Goal: Task Accomplishment & Management: Complete application form

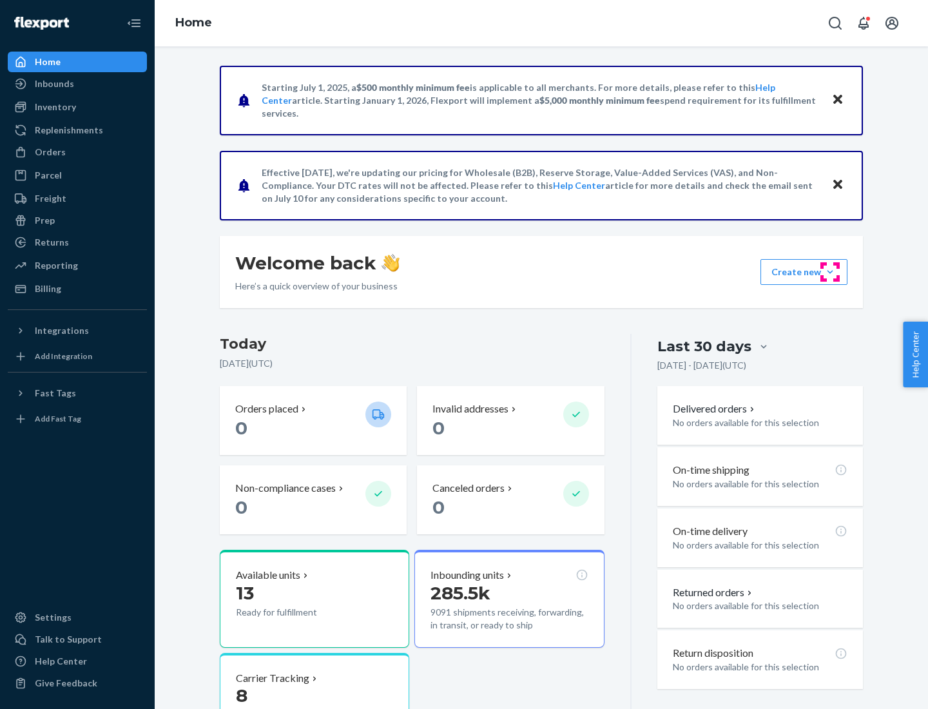
click at [830, 272] on button "Create new Create new inbound Create new order Create new product" at bounding box center [804, 272] width 87 height 26
click at [77, 84] on div "Inbounds" at bounding box center [77, 84] width 137 height 18
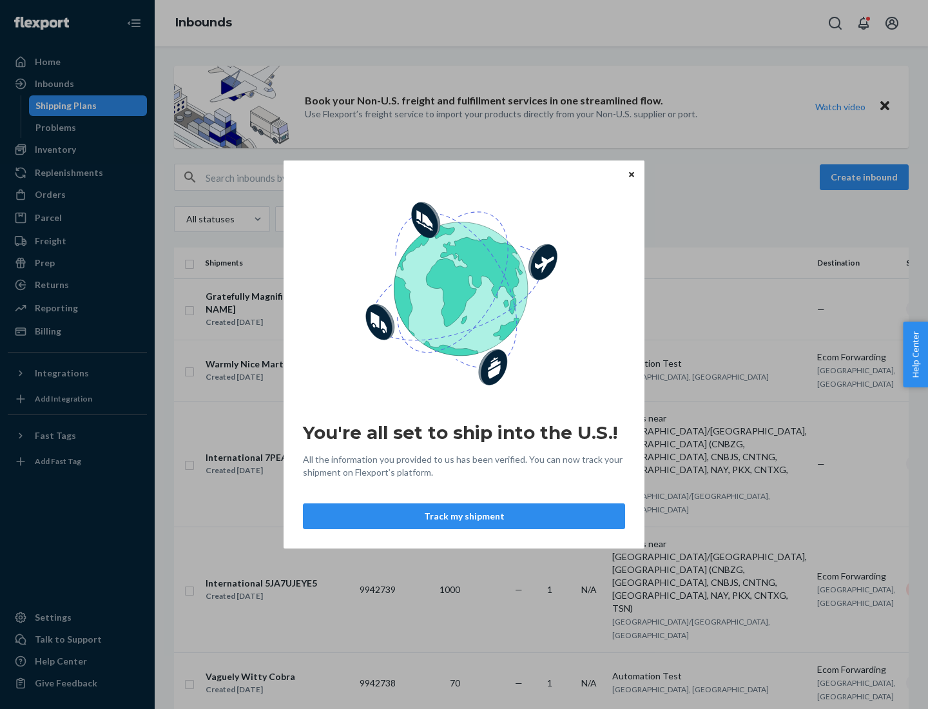
click at [464, 516] on button "Track my shipment" at bounding box center [464, 516] width 322 height 26
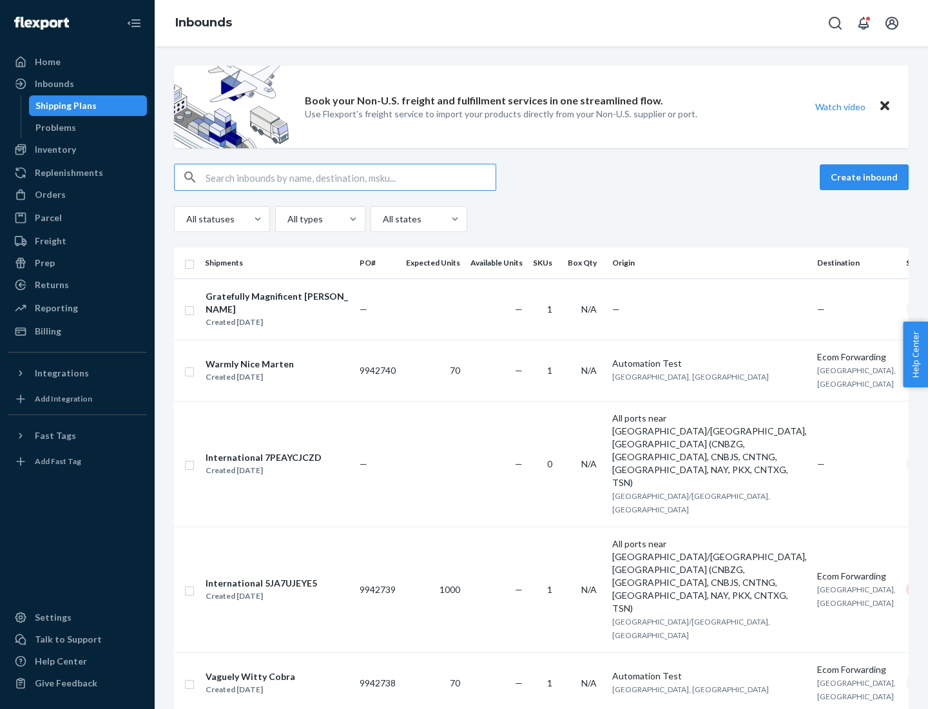
click at [866, 177] on button "Create inbound" at bounding box center [864, 177] width 89 height 26
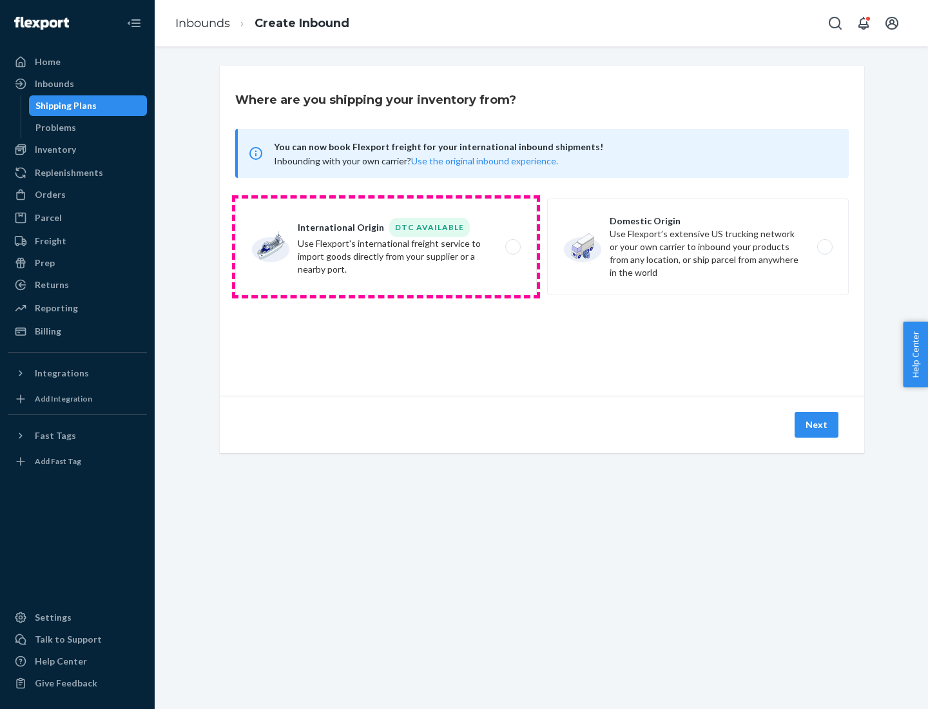
click at [386, 247] on label "International Origin DTC Available Use Flexport's international freight service…" at bounding box center [386, 247] width 302 height 97
click at [512, 247] on input "International Origin DTC Available Use Flexport's international freight service…" at bounding box center [516, 247] width 8 height 8
radio input "true"
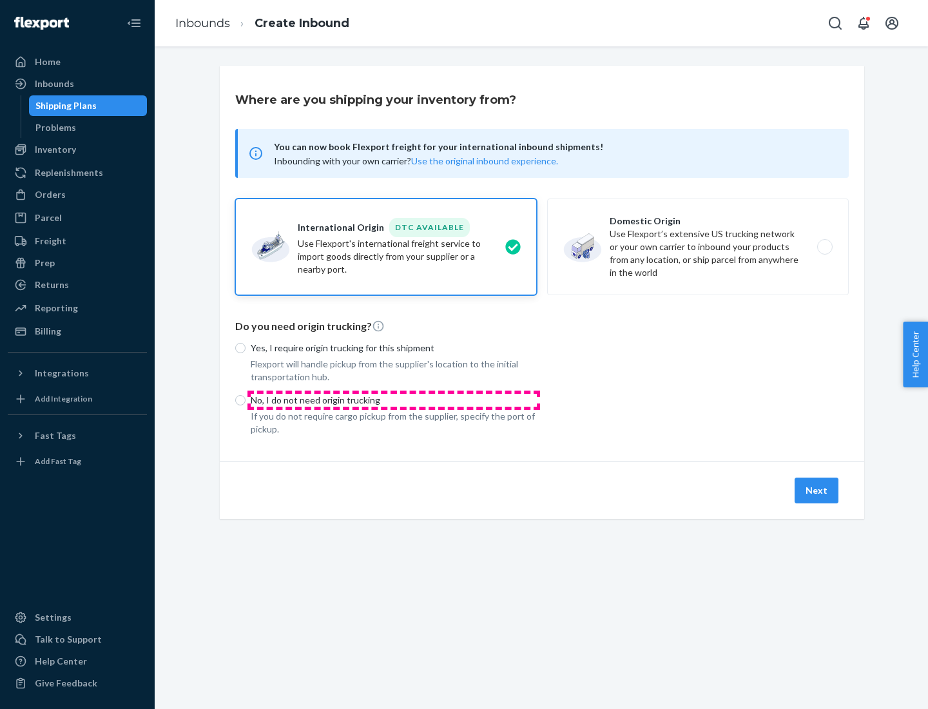
click at [394, 400] on p "No, I do not need origin trucking" at bounding box center [394, 400] width 286 height 13
click at [246, 400] on input "No, I do not need origin trucking" at bounding box center [240, 400] width 10 height 10
radio input "true"
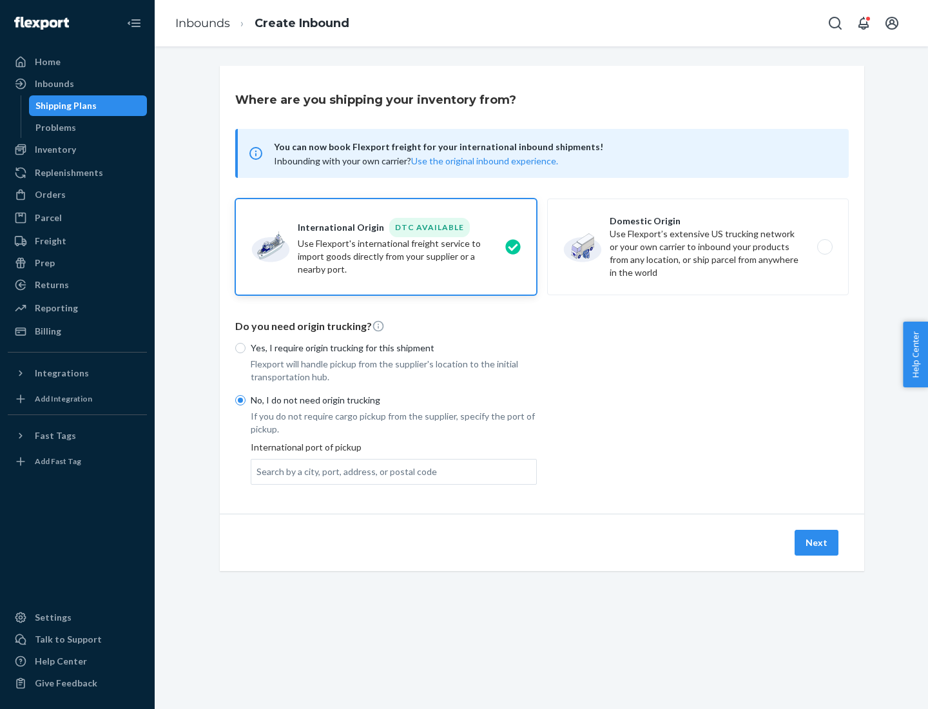
click at [344, 471] on div "Search by a city, port, address, or postal code" at bounding box center [347, 471] width 180 height 13
click at [258, 471] on input "Search by a city, port, address, or postal code" at bounding box center [257, 471] width 1 height 13
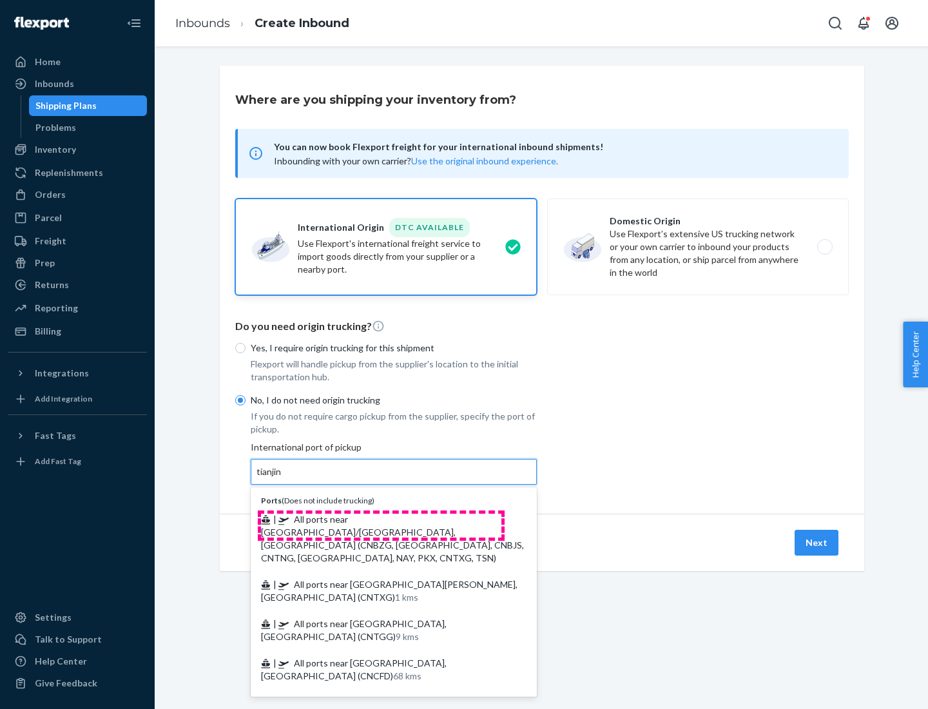
click at [381, 519] on span "| All ports near [GEOGRAPHIC_DATA]/[GEOGRAPHIC_DATA], [GEOGRAPHIC_DATA] (CNBZG,…" at bounding box center [392, 539] width 263 height 50
click at [283, 478] on input "tianjin" at bounding box center [270, 471] width 26 height 13
type input "All ports near [GEOGRAPHIC_DATA]/[GEOGRAPHIC_DATA], [GEOGRAPHIC_DATA] (CNBZG, […"
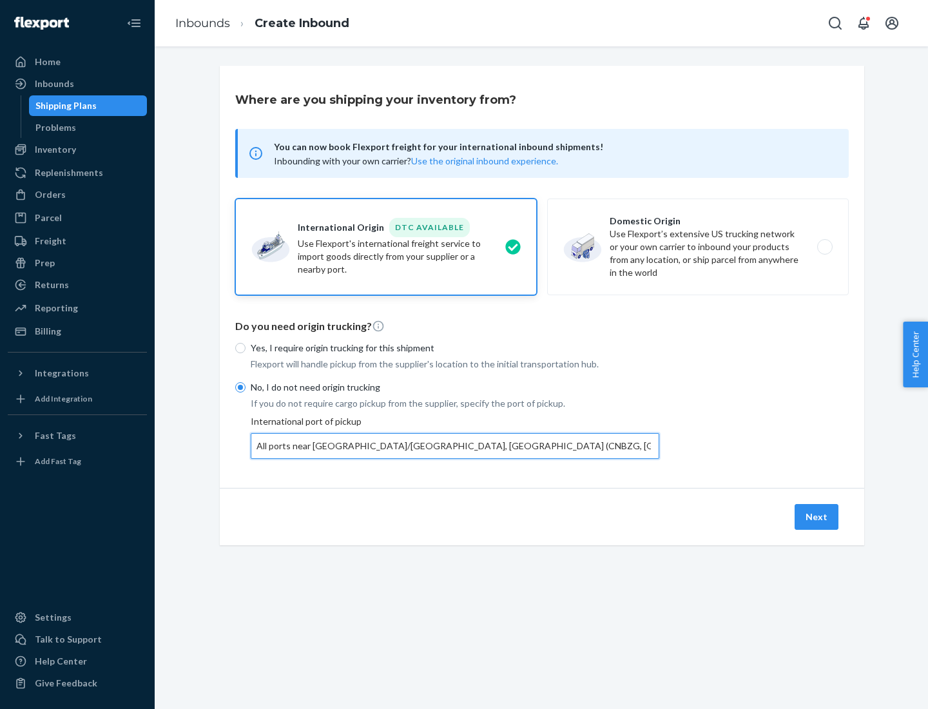
click at [817, 516] on button "Next" at bounding box center [817, 517] width 44 height 26
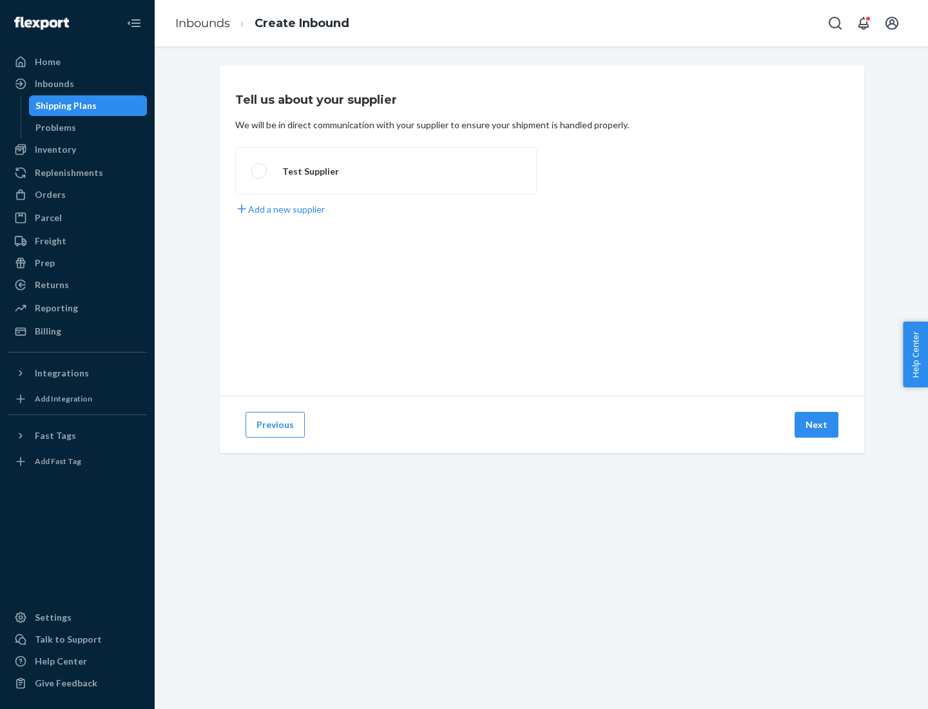
click at [386, 171] on label "Test Supplier" at bounding box center [386, 171] width 302 height 48
click at [260, 171] on input "Test Supplier" at bounding box center [255, 171] width 8 height 8
radio input "true"
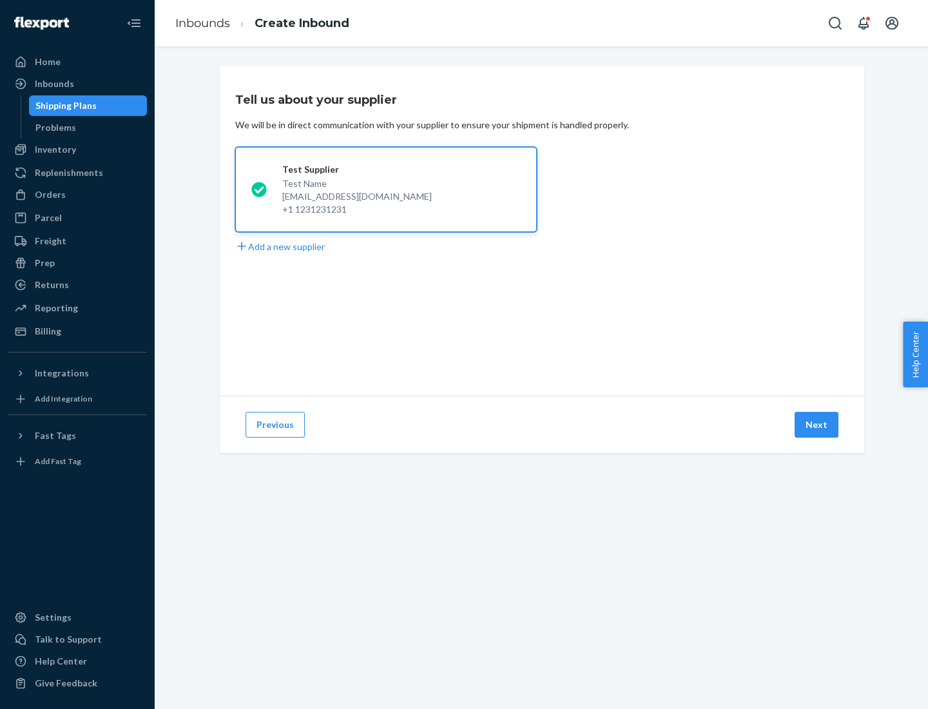
click at [817, 425] on button "Next" at bounding box center [817, 425] width 44 height 26
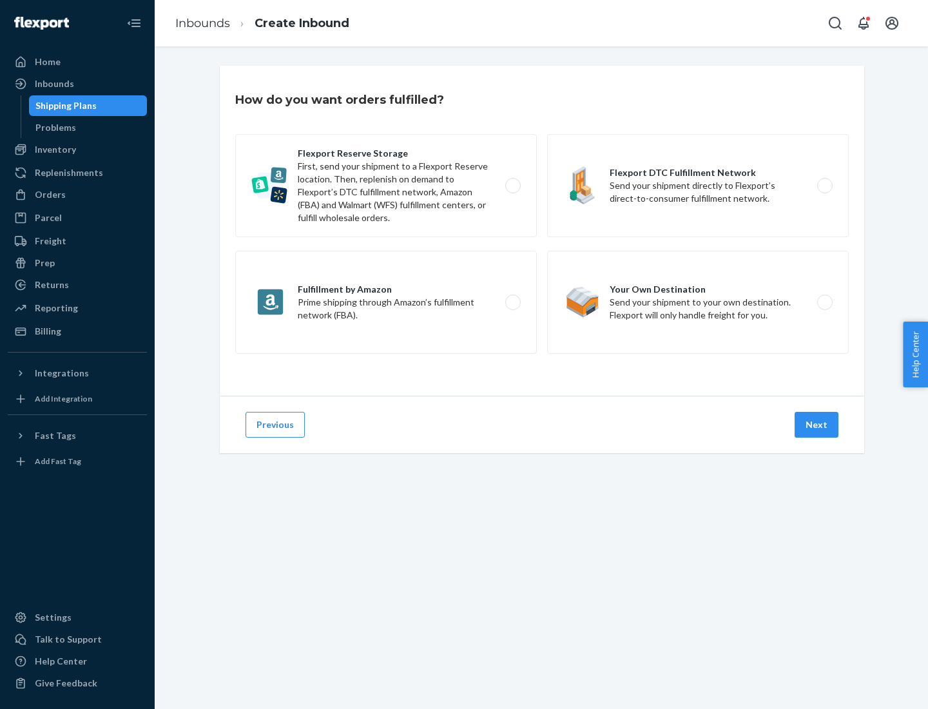
click at [386, 186] on label "Flexport Reserve Storage First, send your shipment to a Flexport Reserve locati…" at bounding box center [386, 185] width 302 height 103
click at [512, 186] on input "Flexport Reserve Storage First, send your shipment to a Flexport Reserve locati…" at bounding box center [516, 186] width 8 height 8
radio input "true"
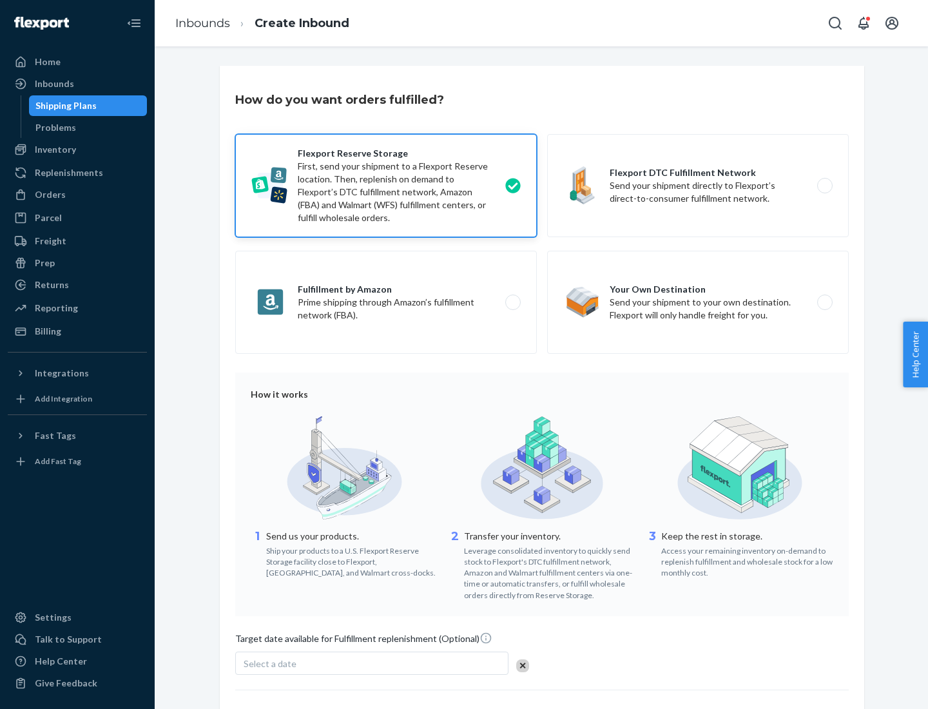
scroll to position [106, 0]
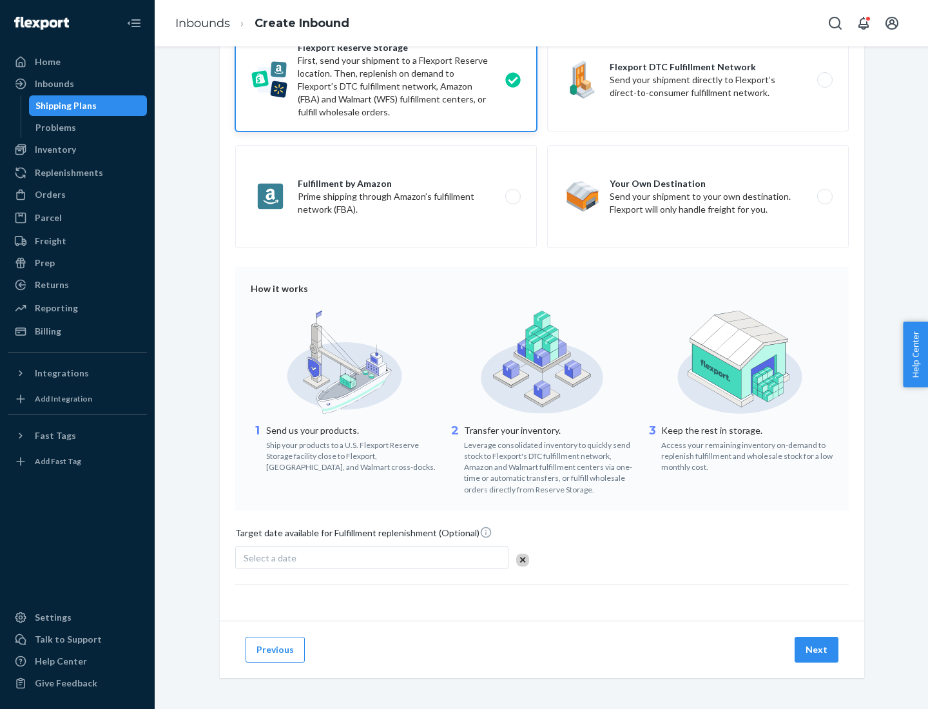
click at [817, 649] on button "Next" at bounding box center [817, 650] width 44 height 26
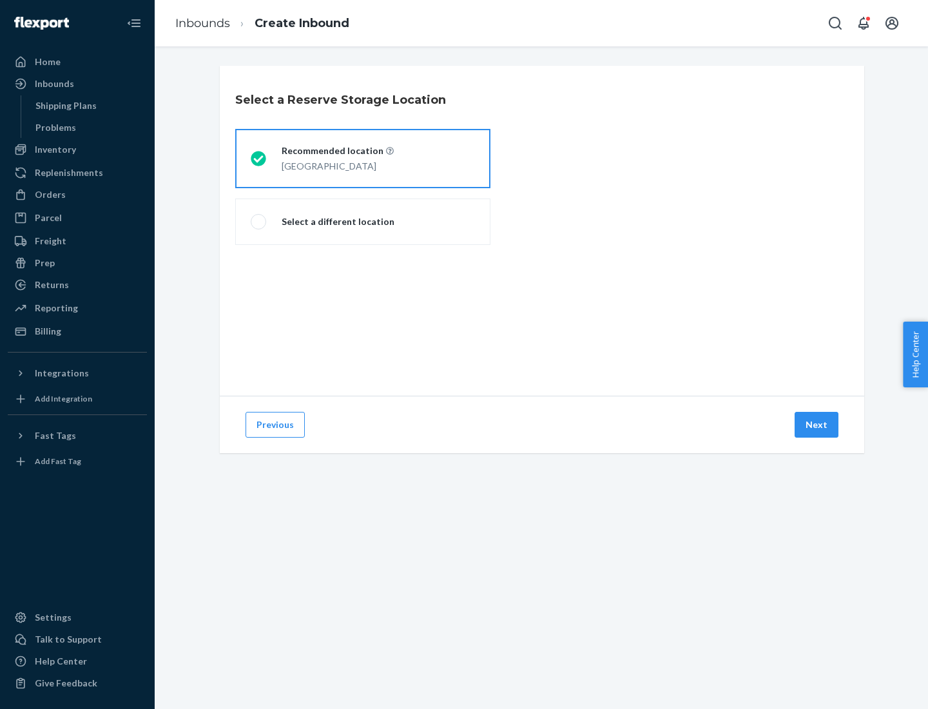
click at [363, 159] on div "[GEOGRAPHIC_DATA]" at bounding box center [338, 164] width 112 height 15
click at [259, 159] on input "Recommended location [GEOGRAPHIC_DATA]" at bounding box center [255, 159] width 8 height 8
click at [817, 425] on button "Next" at bounding box center [817, 425] width 44 height 26
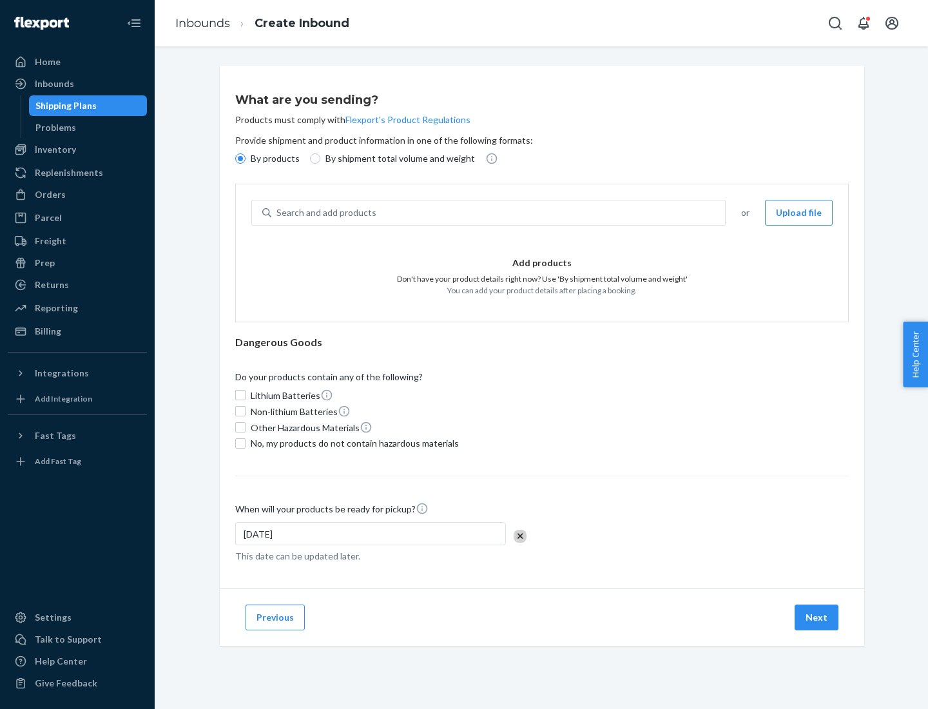
click at [499, 213] on div "Search and add products" at bounding box center [498, 212] width 454 height 23
click at [278, 213] on input "Search and add products" at bounding box center [277, 212] width 1 height 13
click at [313, 159] on input "By shipment total volume and weight" at bounding box center [315, 158] width 10 height 10
radio input "true"
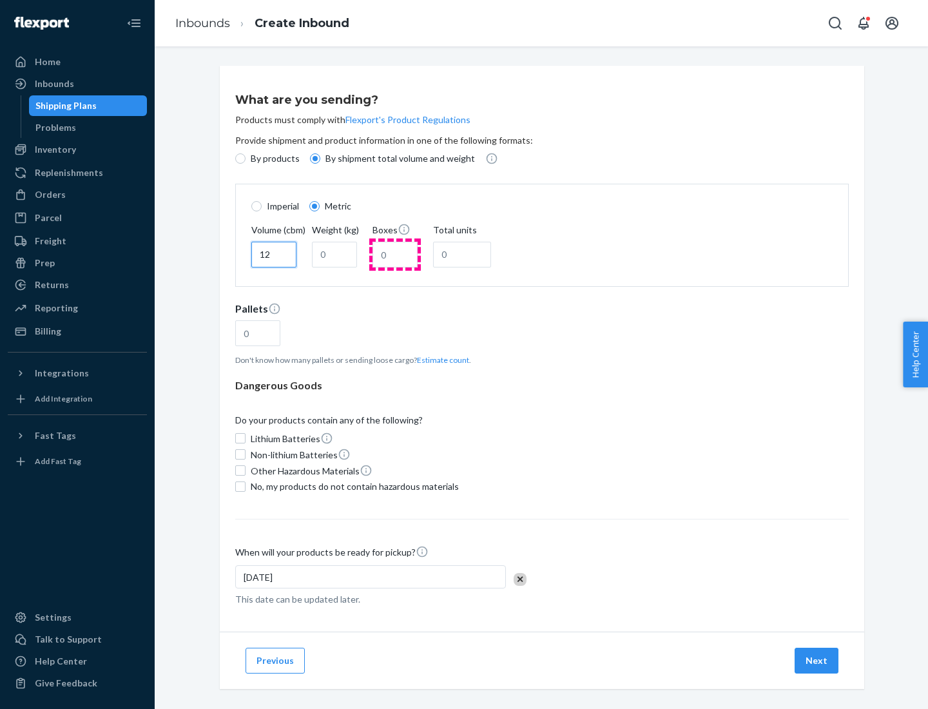
type input "12"
type input "22"
type input "222"
type input "121"
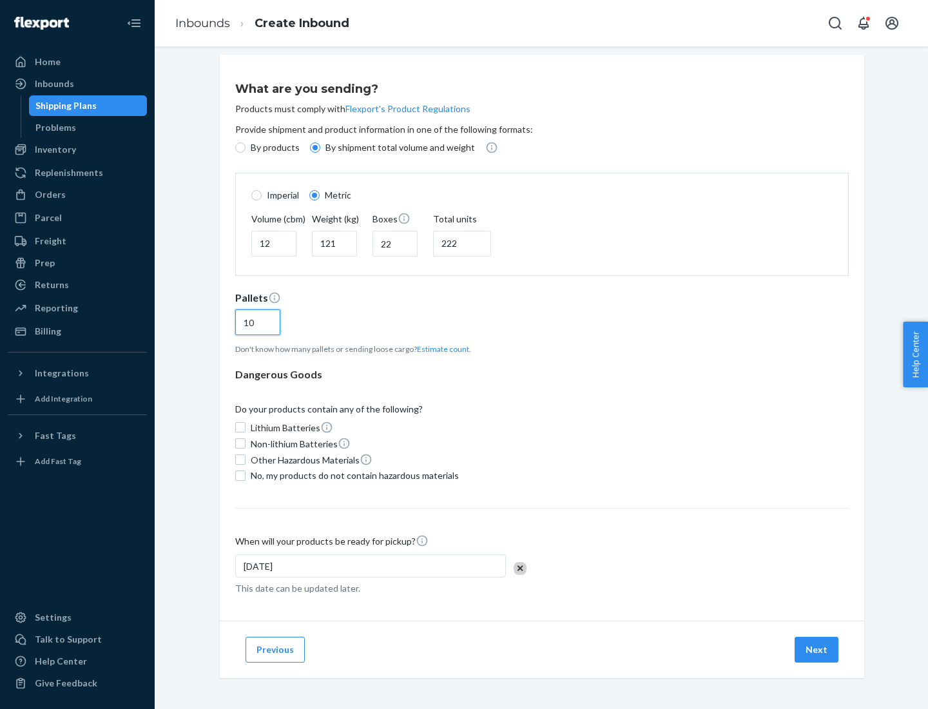
type input "10"
click at [353, 475] on span "No, my products do not contain hazardous materials" at bounding box center [355, 475] width 208 height 13
click at [246, 475] on input "No, my products do not contain hazardous materials" at bounding box center [240, 476] width 10 height 10
checkbox input "true"
click at [817, 649] on button "Next" at bounding box center [817, 650] width 44 height 26
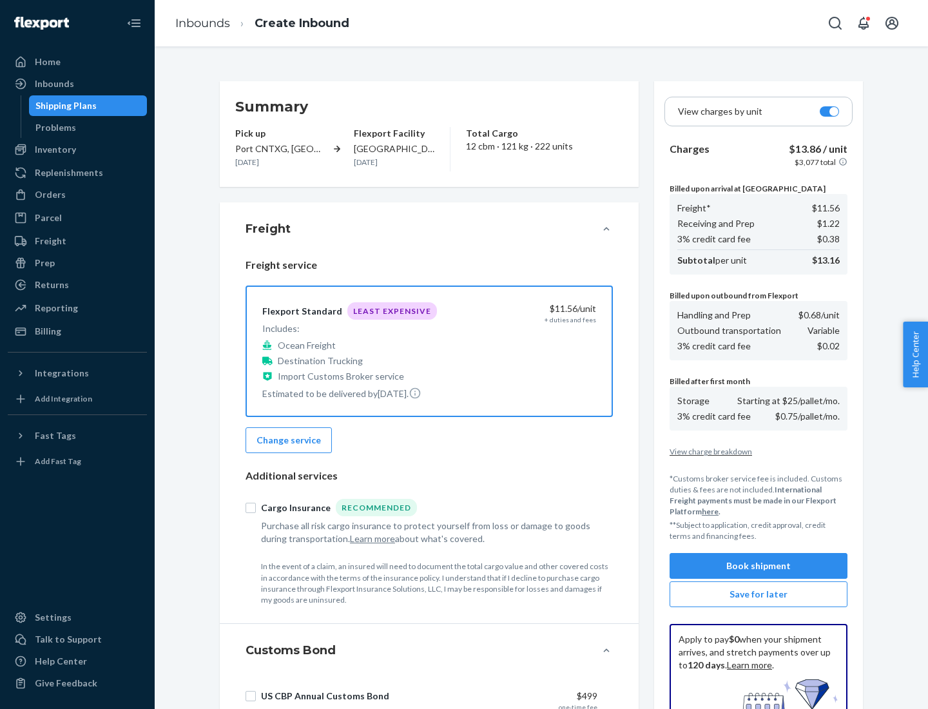
scroll to position [188, 0]
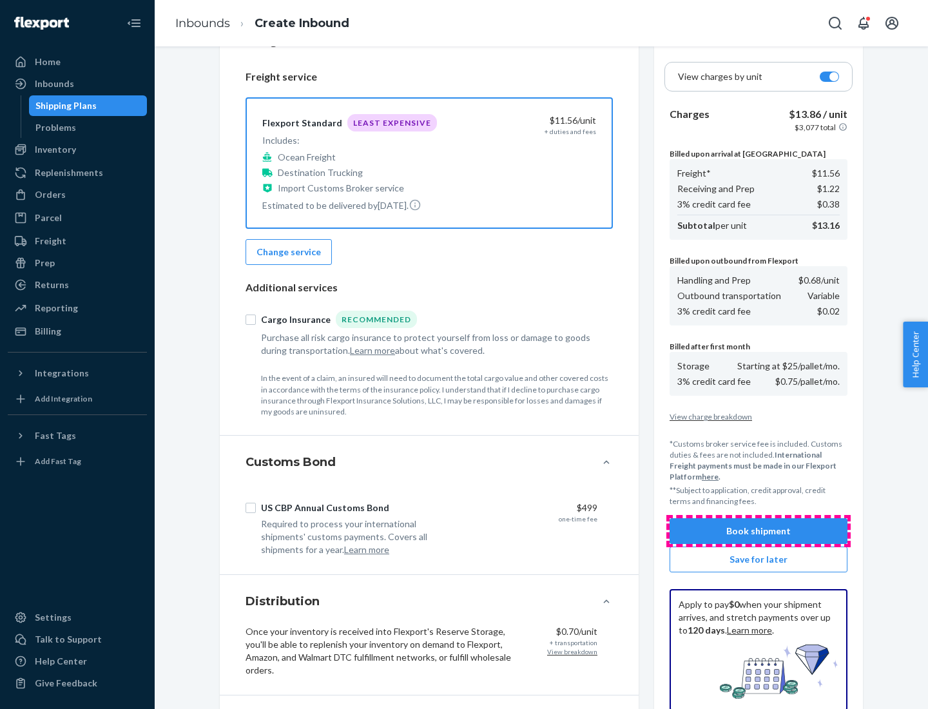
click at [759, 531] on button "Book shipment" at bounding box center [759, 531] width 178 height 26
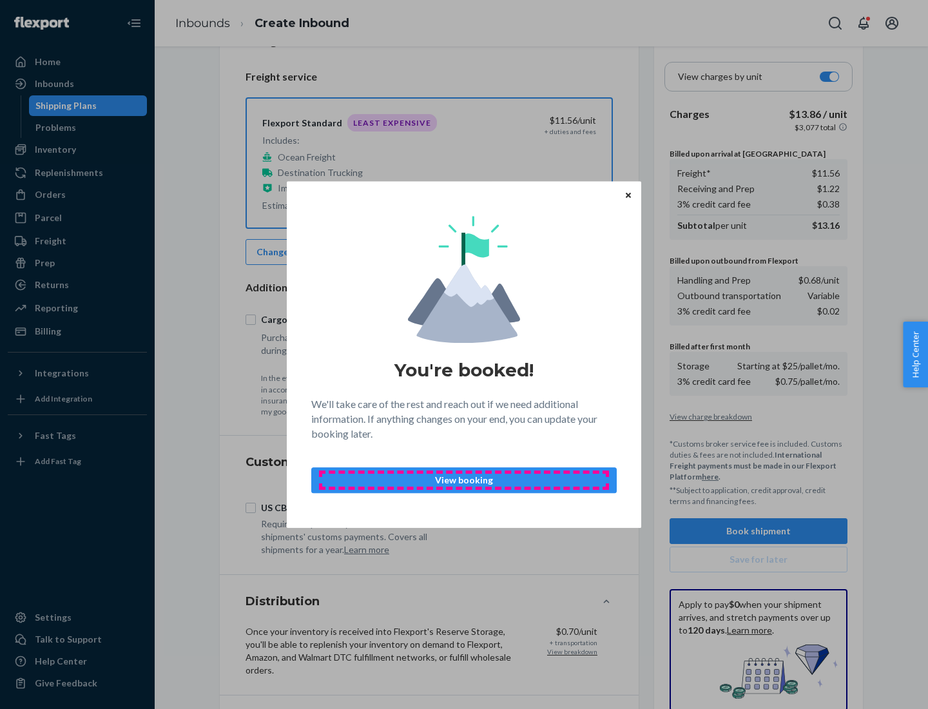
click at [464, 480] on p "View booking" at bounding box center [464, 480] width 284 height 13
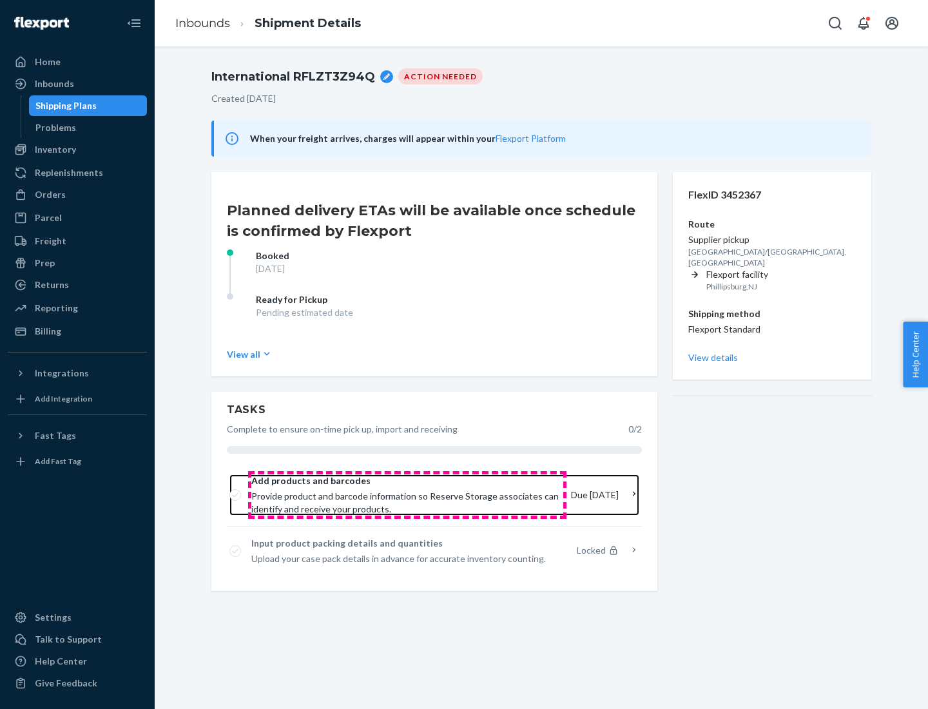
click at [407, 495] on span "Provide product and barcode information so Reserve Storage associates can ident…" at bounding box center [405, 503] width 309 height 26
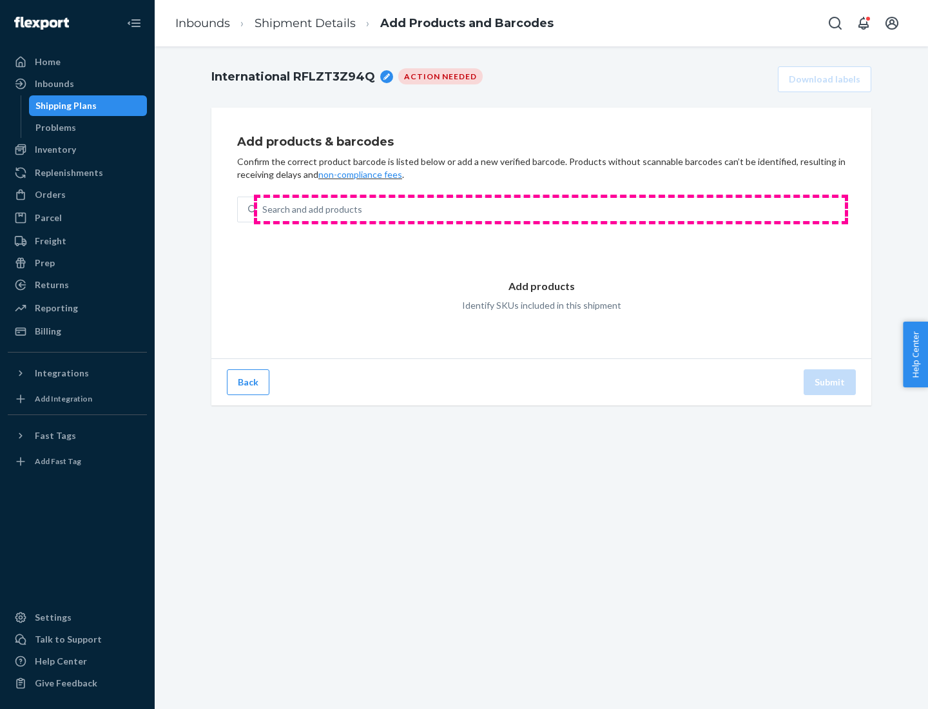
click at [551, 210] on div "Search and add products" at bounding box center [551, 209] width 588 height 23
click at [264, 210] on input "Search and add products" at bounding box center [262, 209] width 1 height 13
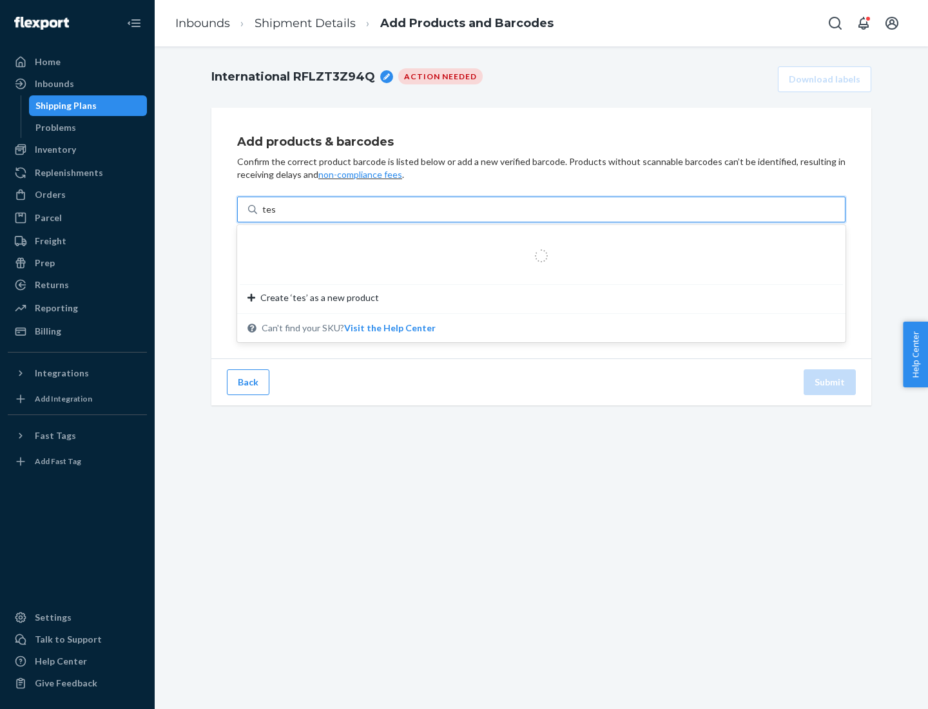
type input "test"
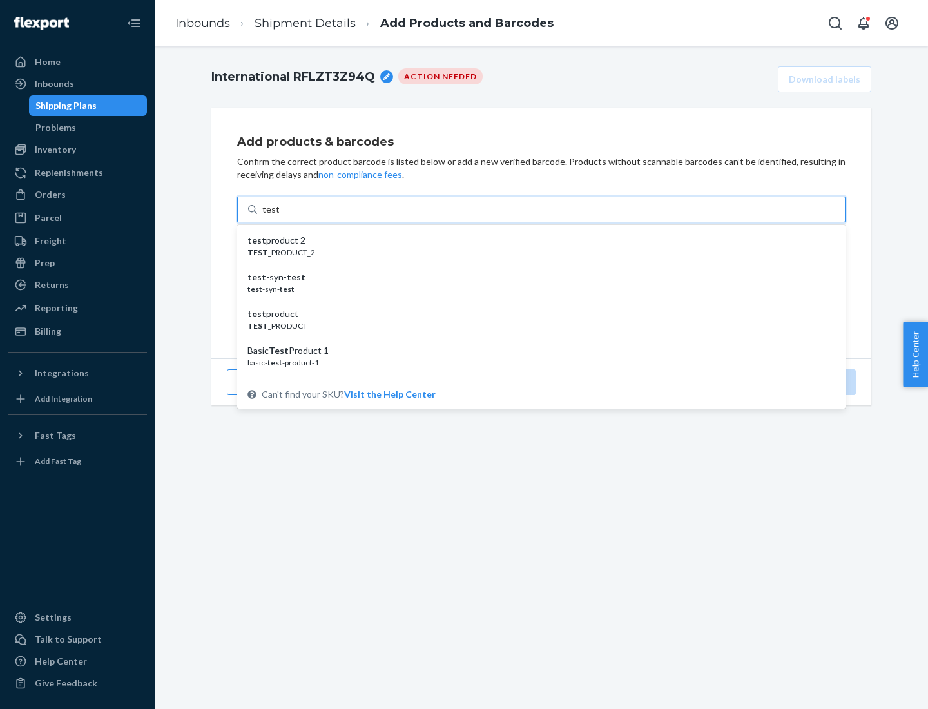
scroll to position [48, 0]
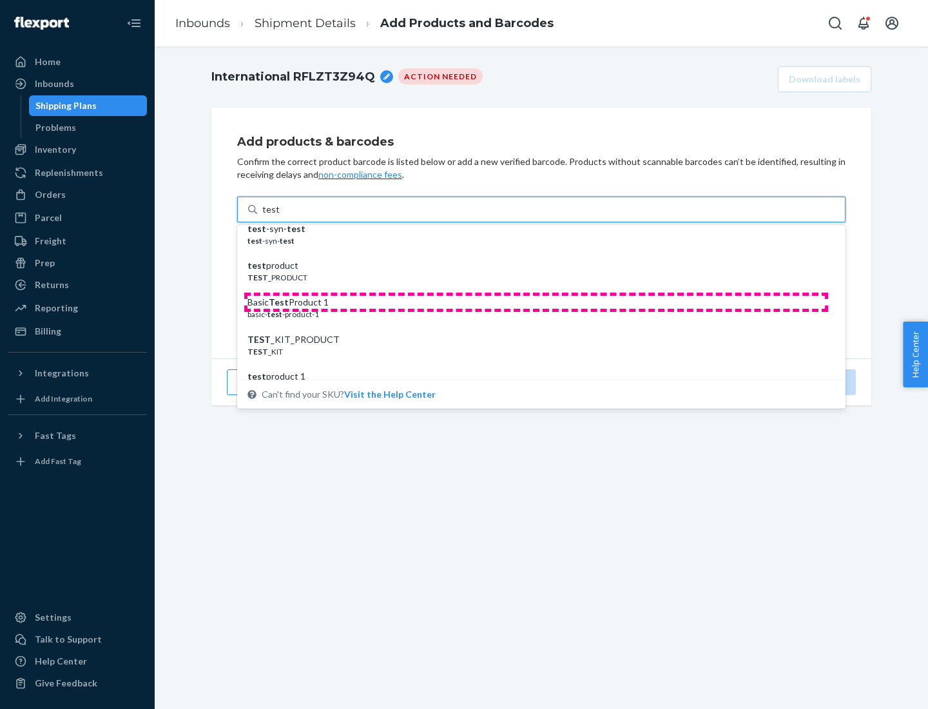
click at [536, 302] on div "Basic Test Product 1" at bounding box center [537, 302] width 578 height 13
click at [279, 216] on input "test" at bounding box center [270, 209] width 17 height 13
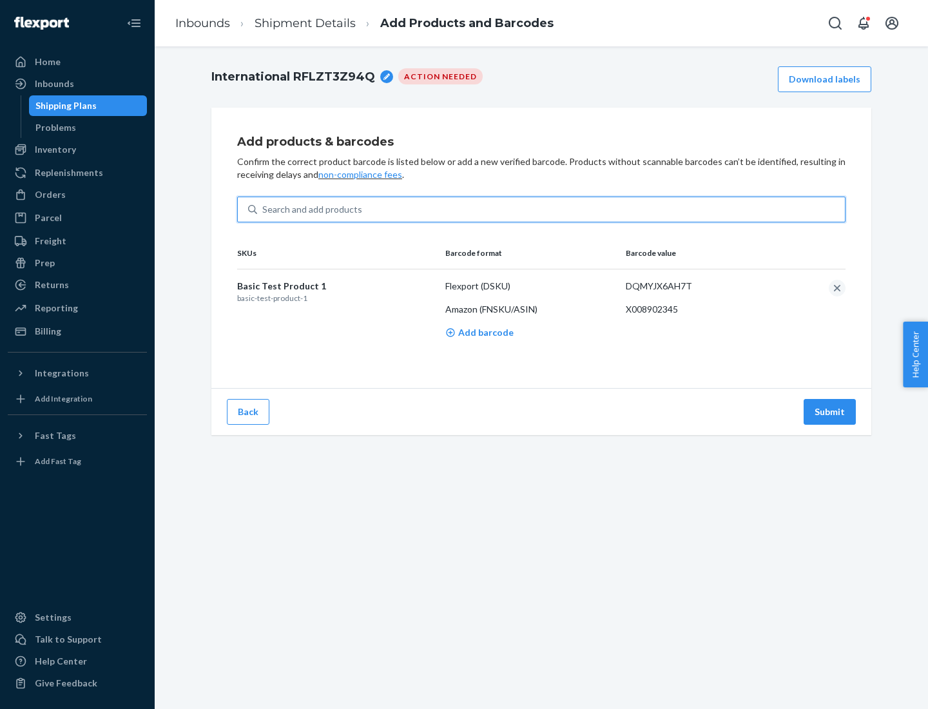
click at [830, 411] on button "Submit" at bounding box center [830, 412] width 52 height 26
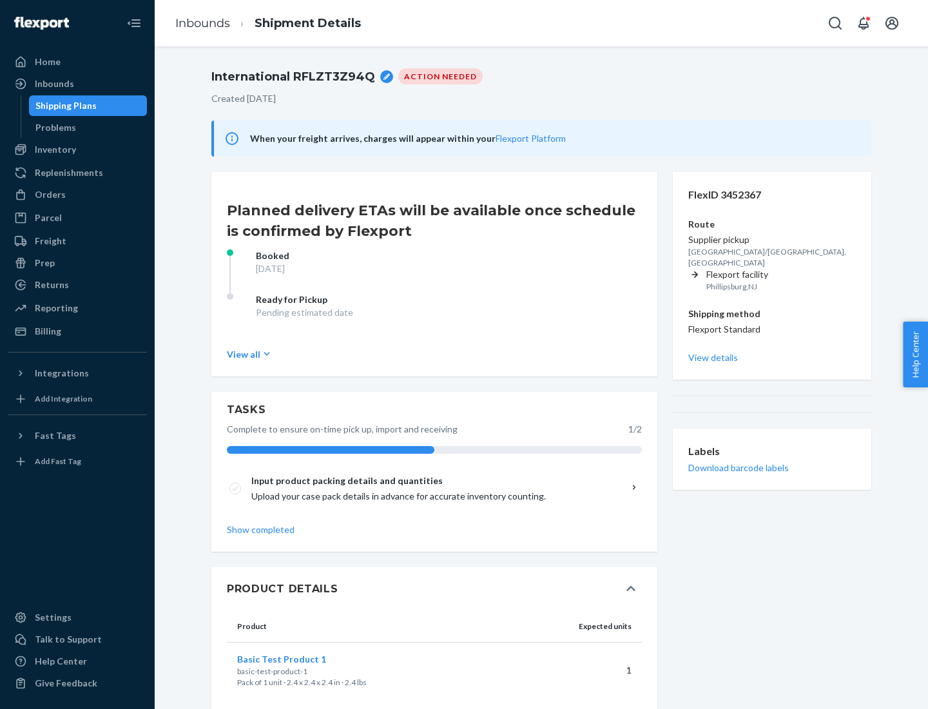
scroll to position [23, 0]
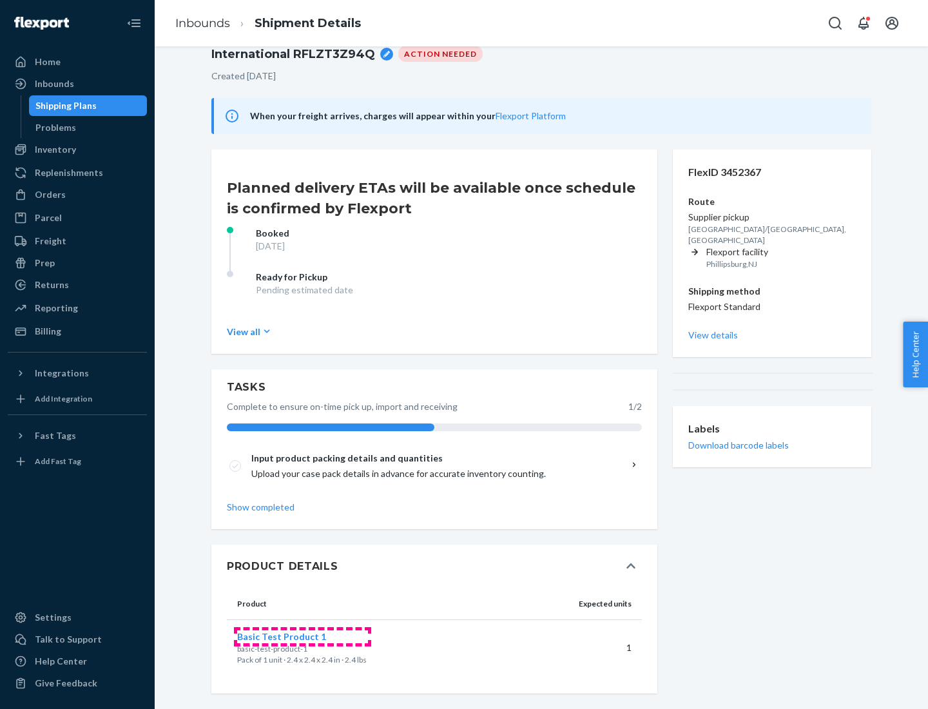
click at [302, 636] on span "Basic Test Product 1" at bounding box center [281, 636] width 89 height 11
